Goal: Transaction & Acquisition: Purchase product/service

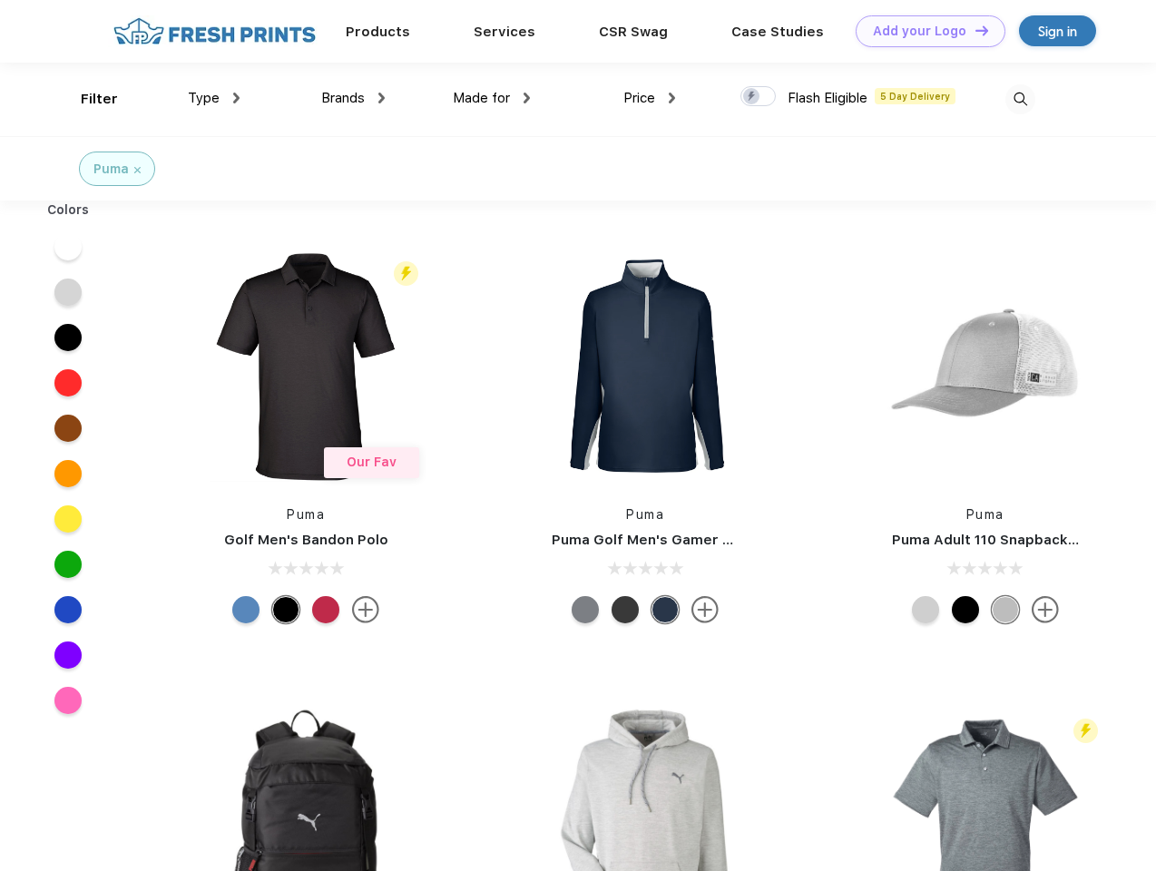
scroll to position [1, 0]
click at [924, 31] on link "Add your Logo Design Tool" at bounding box center [931, 31] width 150 height 32
click at [0, 0] on div "Design Tool" at bounding box center [0, 0] width 0 height 0
click at [974, 30] on link "Add your Logo Design Tool" at bounding box center [931, 31] width 150 height 32
click at [87, 99] on div "Filter" at bounding box center [99, 99] width 37 height 21
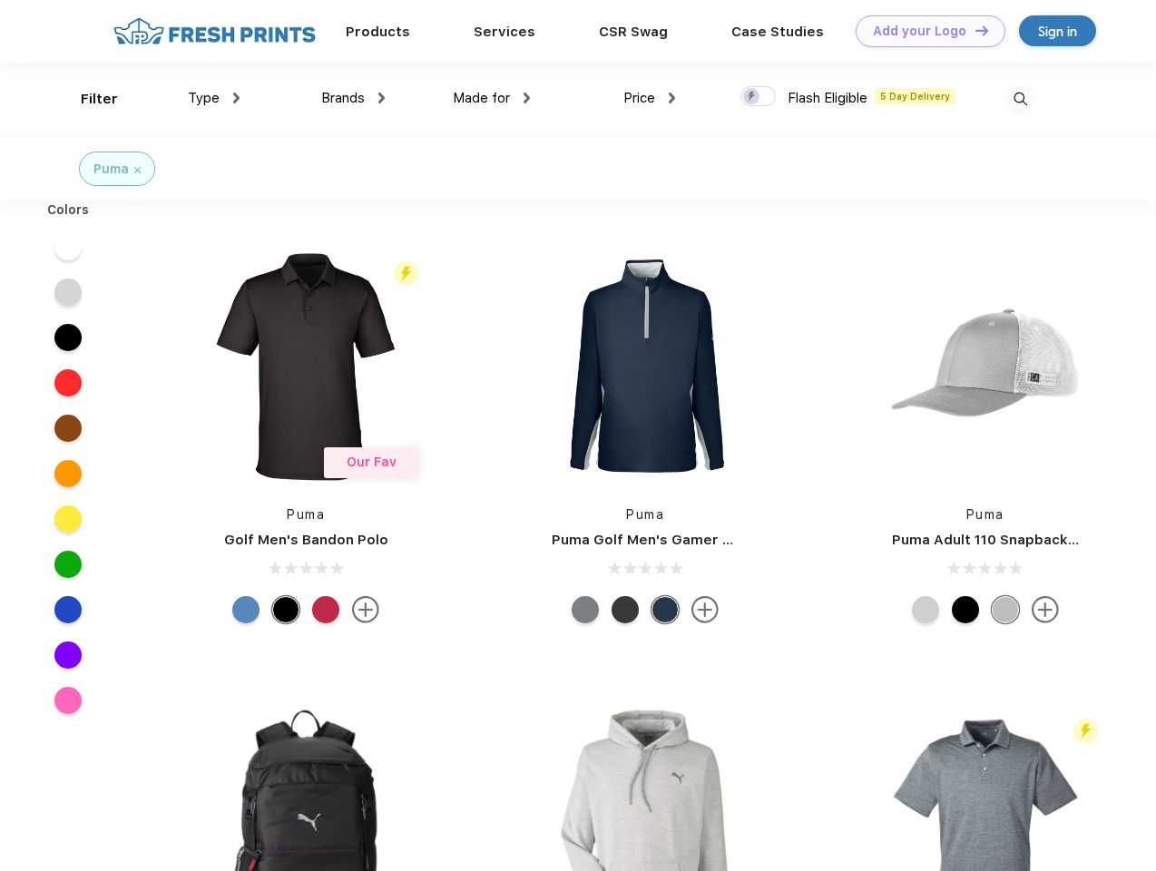
click at [214, 98] on span "Type" at bounding box center [204, 98] width 32 height 16
click at [353, 98] on span "Brands" at bounding box center [343, 98] width 44 height 16
click at [492, 98] on span "Made for" at bounding box center [481, 98] width 57 height 16
click at [650, 98] on span "Price" at bounding box center [639, 98] width 32 height 16
click at [758, 97] on div at bounding box center [757, 96] width 35 height 20
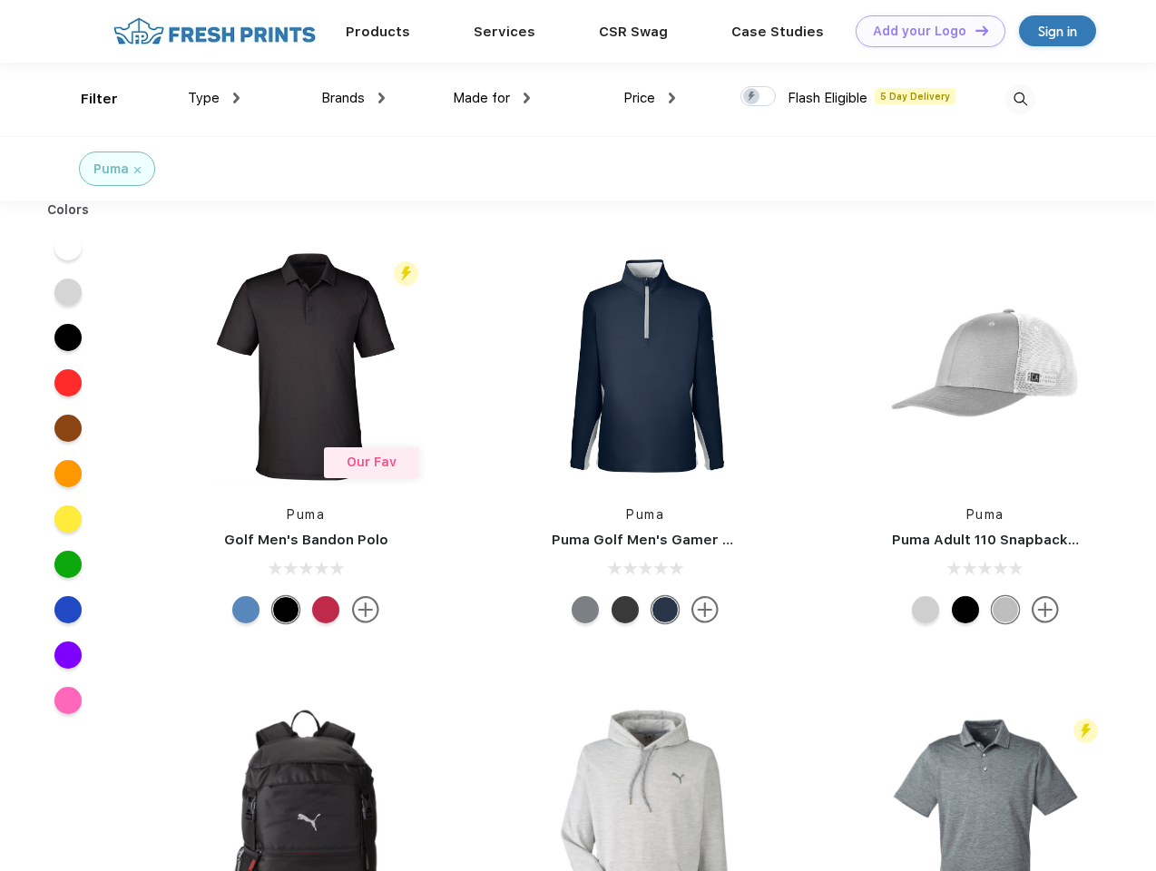
click at [752, 97] on input "checkbox" at bounding box center [746, 91] width 12 height 12
click at [1020, 99] on img at bounding box center [1020, 99] width 30 height 30
